Goal: Use online tool/utility: Utilize a website feature to perform a specific function

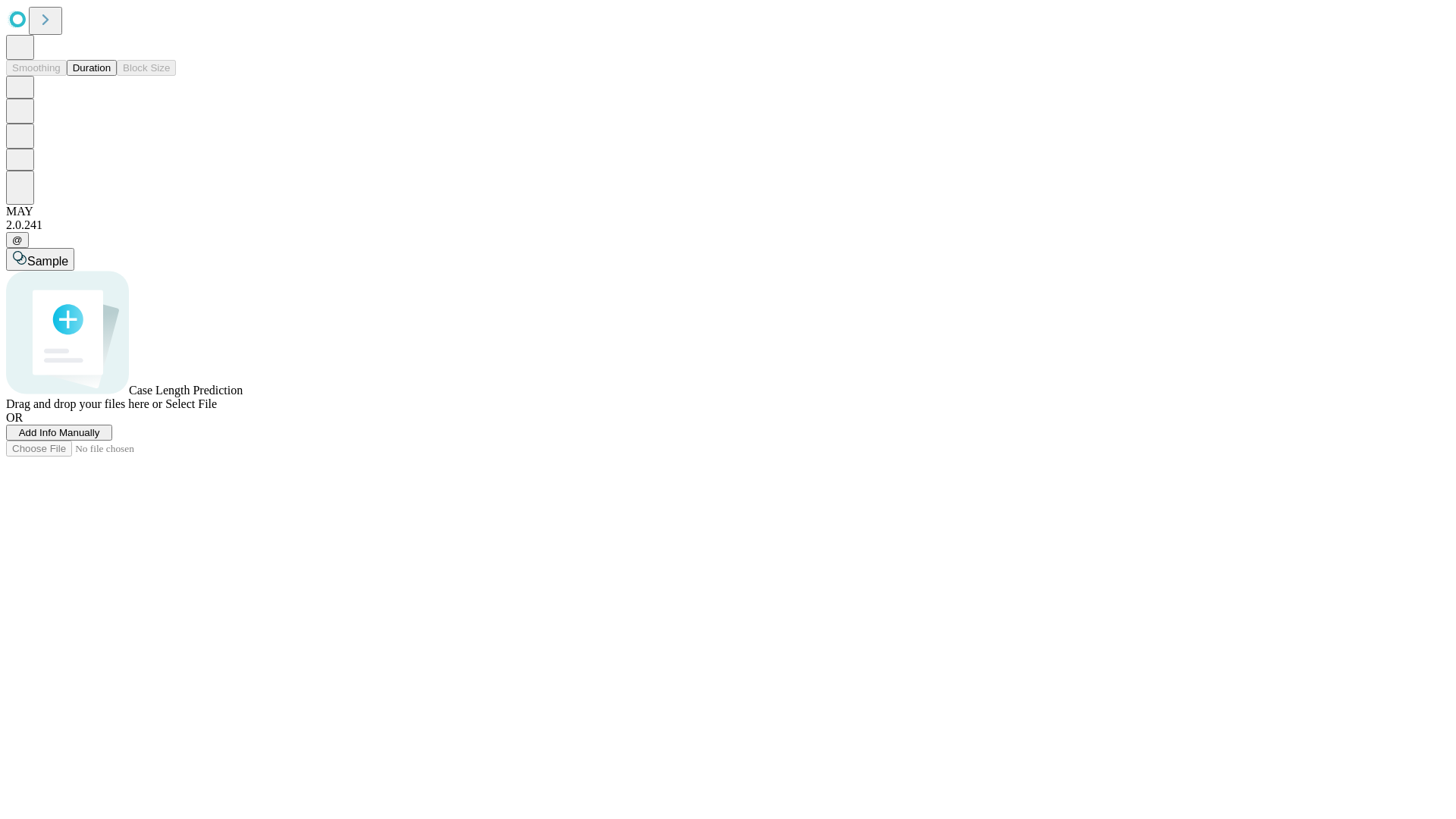
click at [111, 76] on button "Duration" at bounding box center [91, 68] width 50 height 16
click at [100, 438] on span "Add Info Manually" at bounding box center [59, 432] width 81 height 12
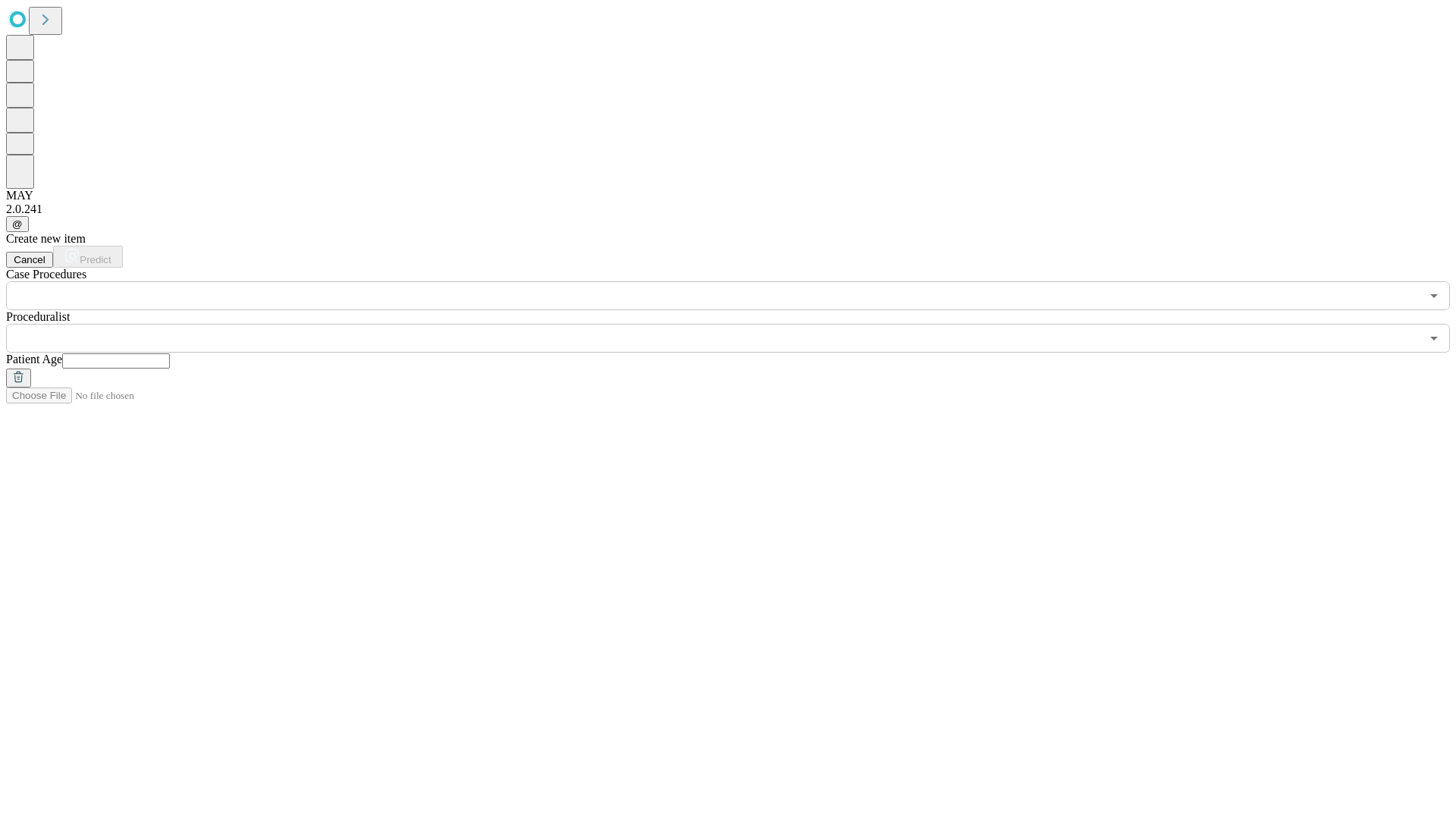
click at [170, 353] on input "text" at bounding box center [116, 361] width 108 height 16
type input "**"
click at [739, 324] on input "text" at bounding box center [713, 338] width 1415 height 28
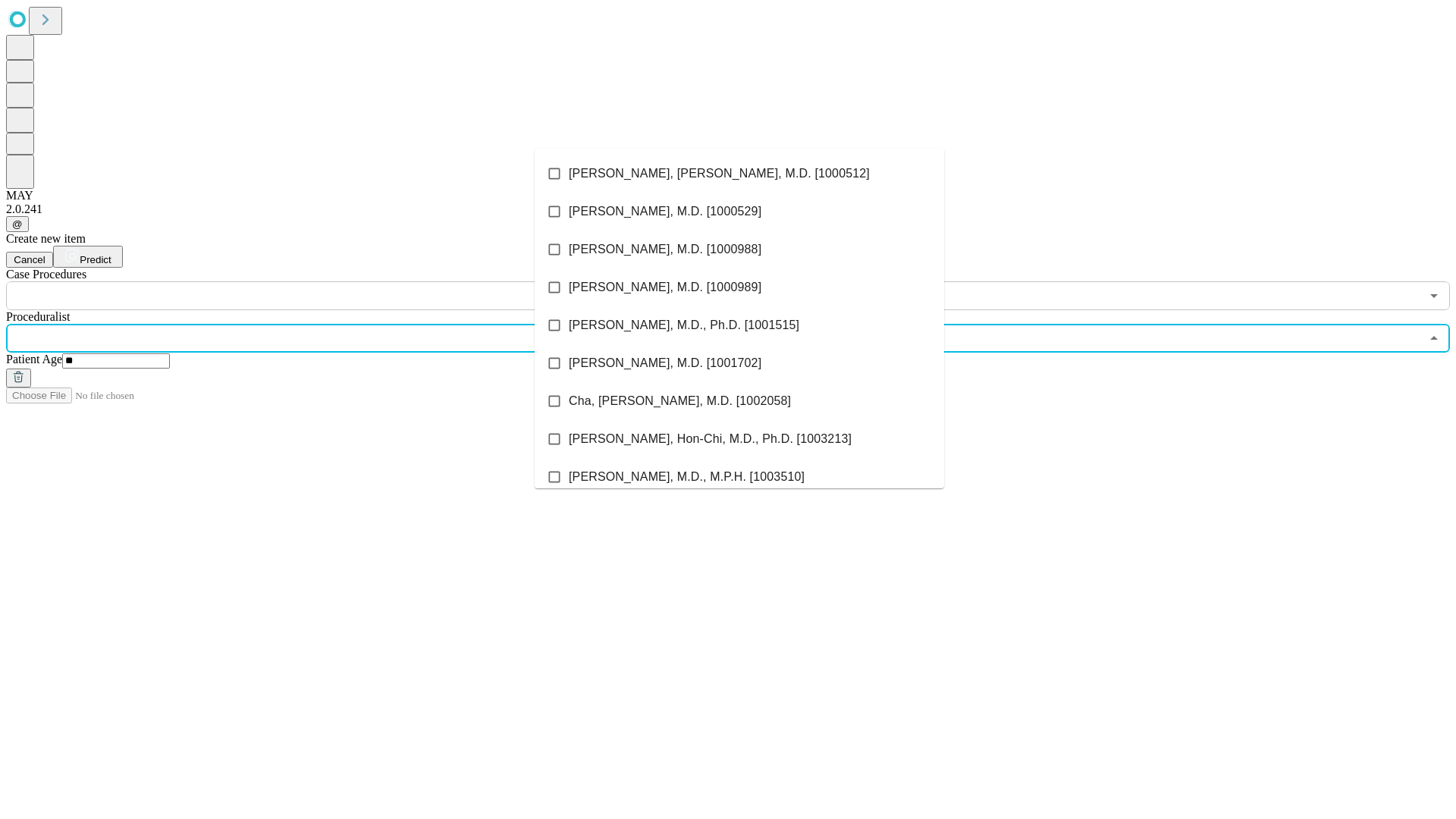
click at [740, 173] on li "[PERSON_NAME], [PERSON_NAME], M.D. [1000512]" at bounding box center [739, 173] width 410 height 38
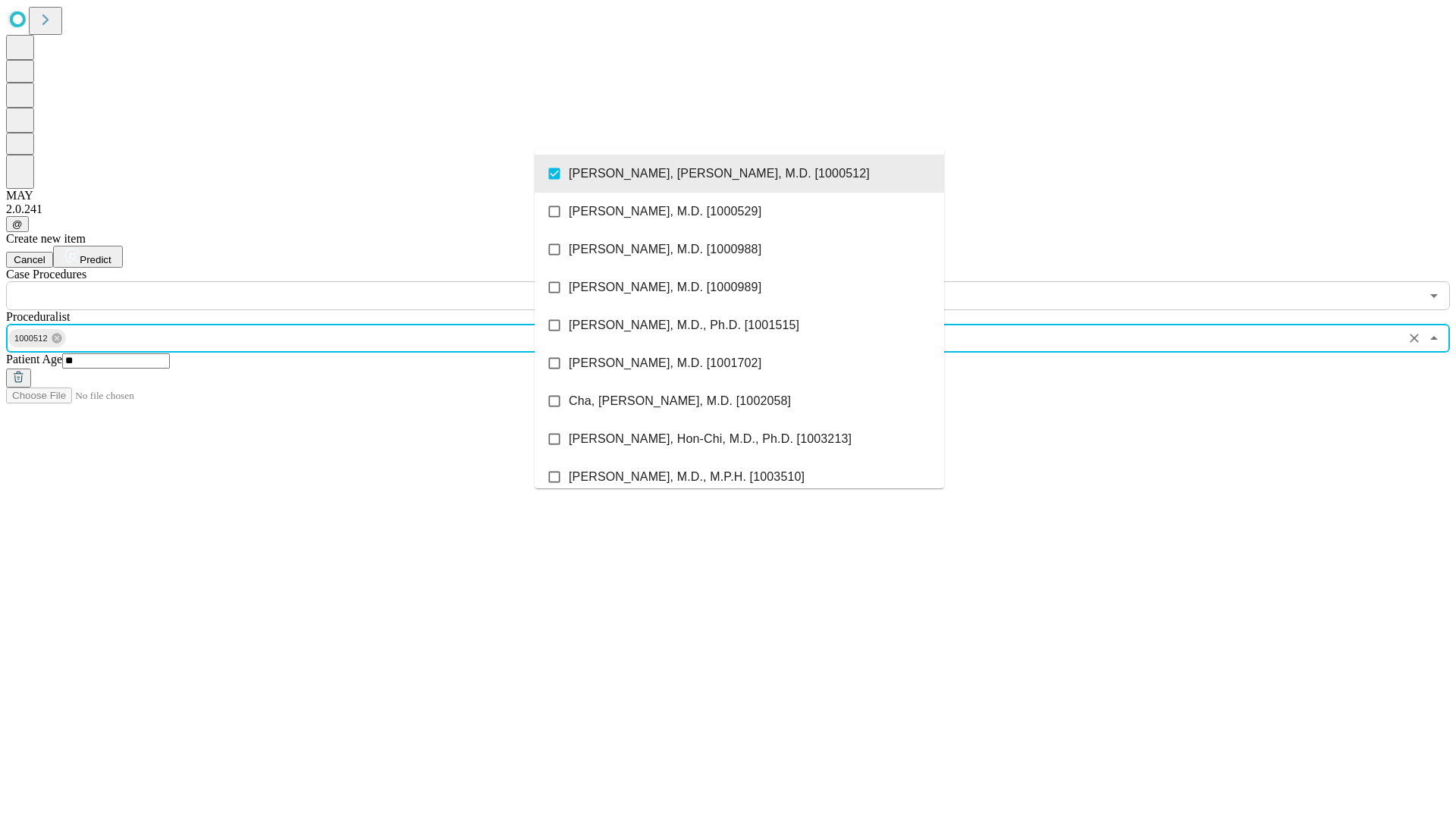
click at [319, 282] on input "text" at bounding box center [713, 296] width 1415 height 28
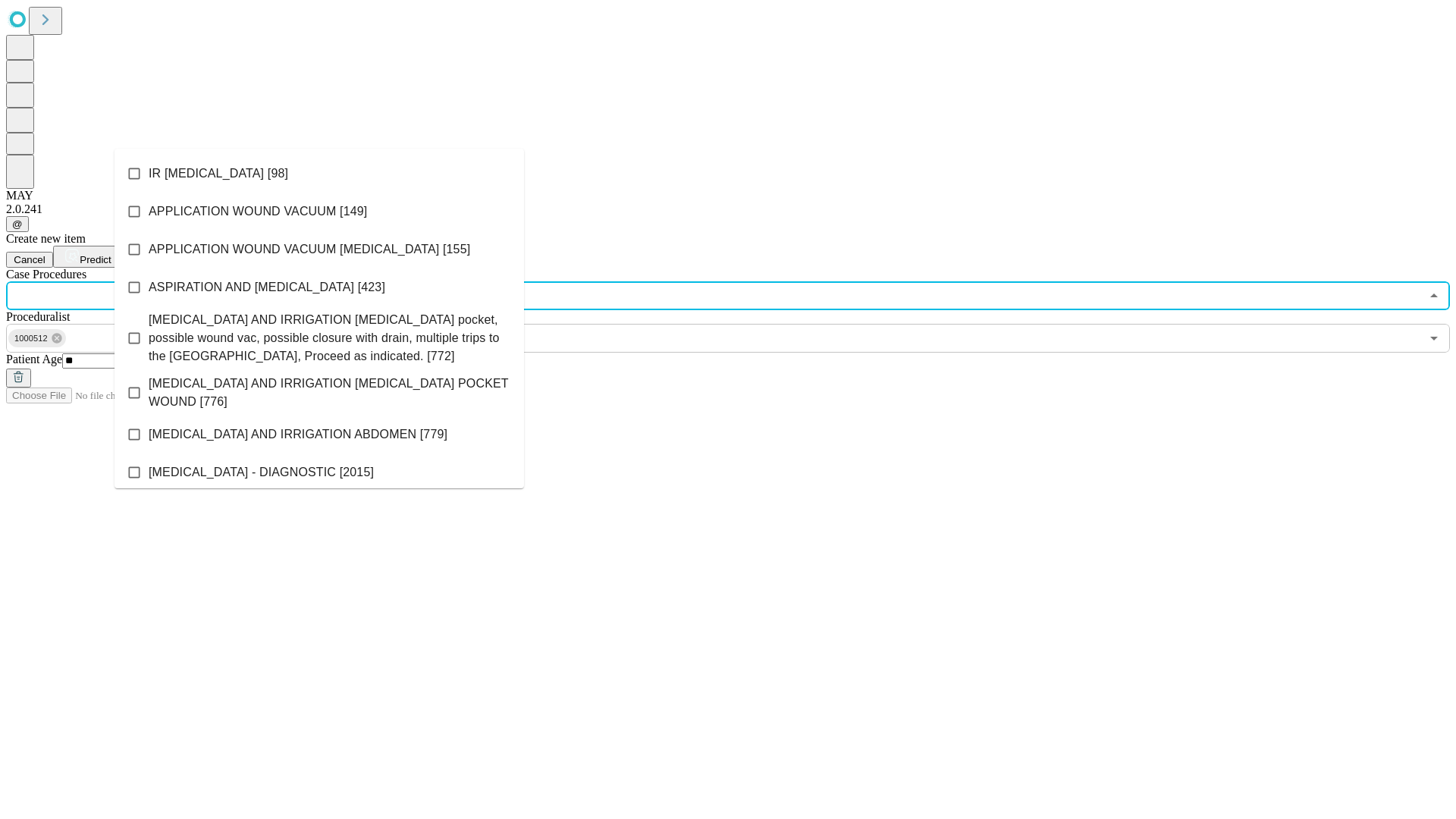
click at [319, 173] on li "IR [MEDICAL_DATA] [98]" at bounding box center [319, 173] width 410 height 38
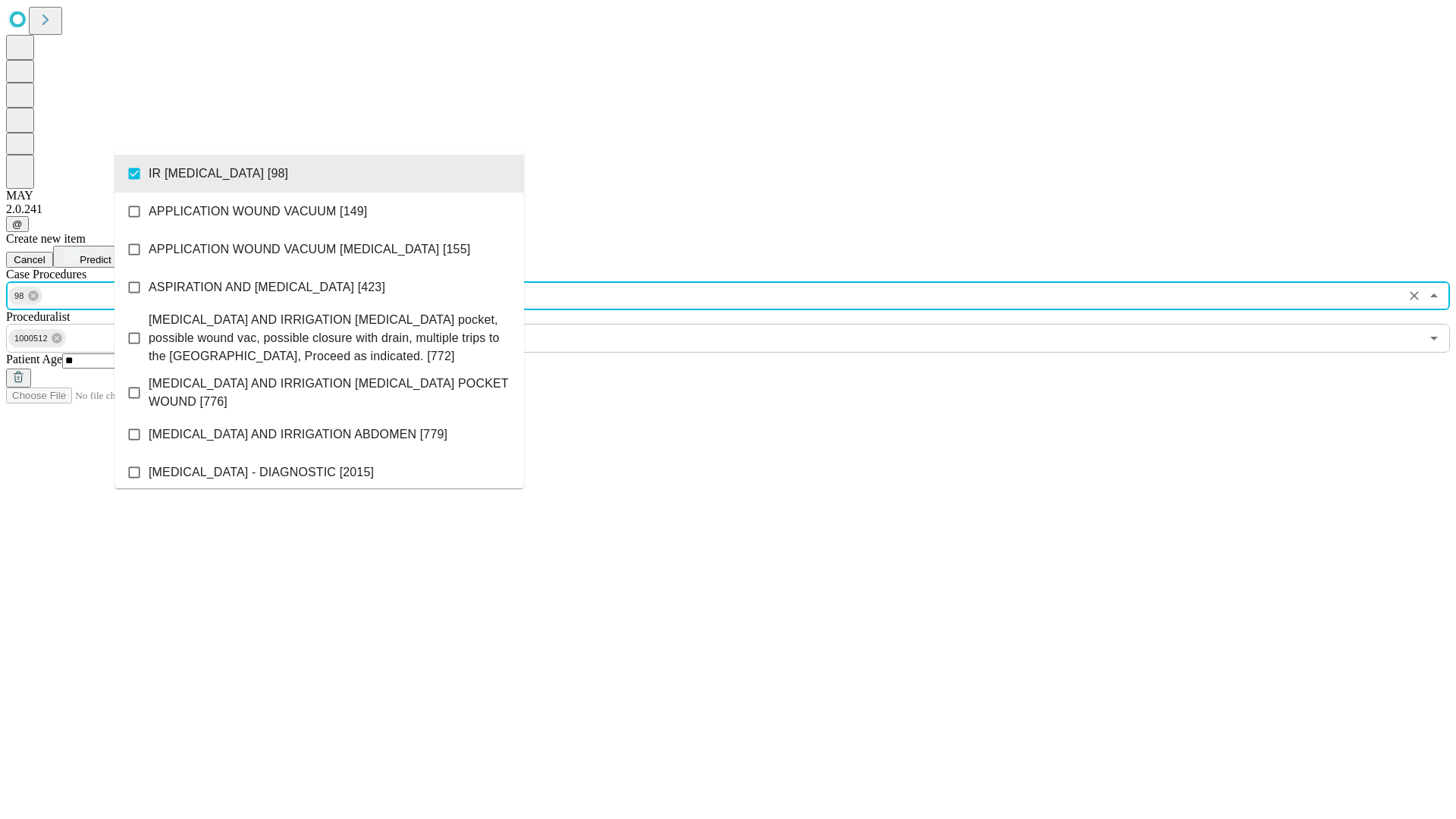
click at [111, 254] on span "Predict" at bounding box center [95, 260] width 31 height 12
